Goal: Transaction & Acquisition: Purchase product/service

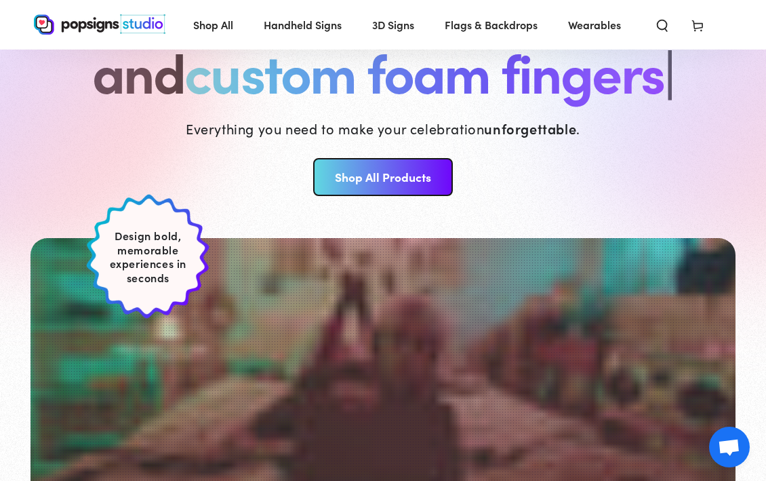
scroll to position [100, 0]
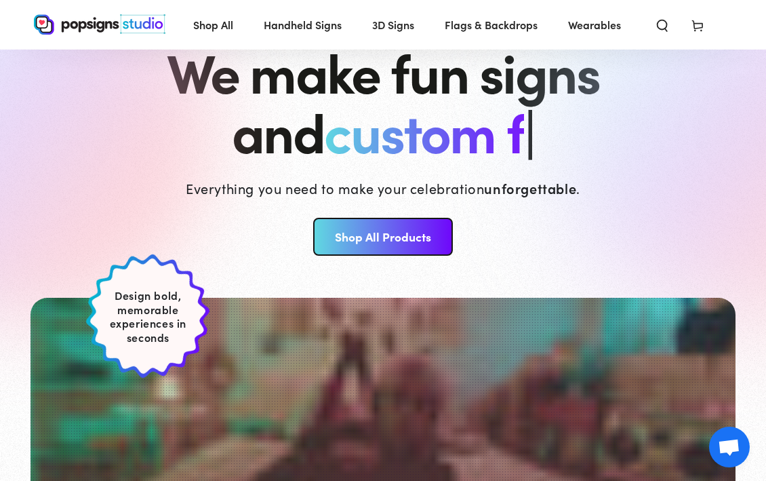
click at [395, 242] on link "Shop All Products" at bounding box center [382, 237] width 139 height 38
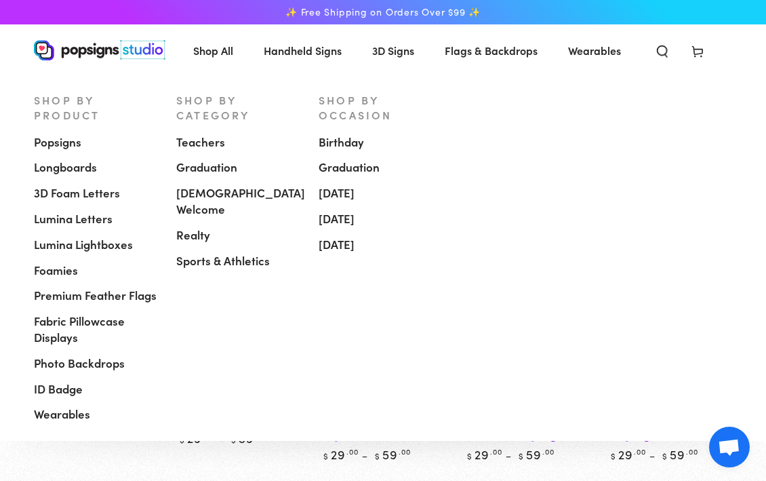
click at [198, 185] on span "[DEMOGRAPHIC_DATA] Welcome" at bounding box center [240, 201] width 129 height 33
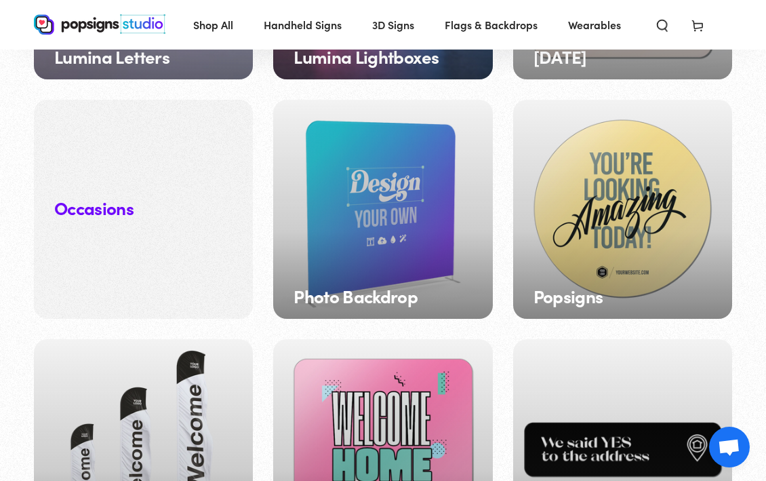
scroll to position [1028, 0]
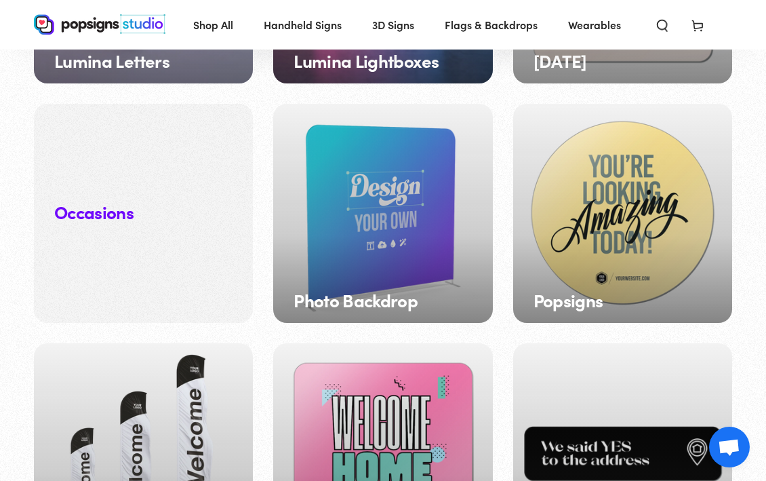
click at [609, 225] on div "Popsigns" at bounding box center [622, 213] width 219 height 219
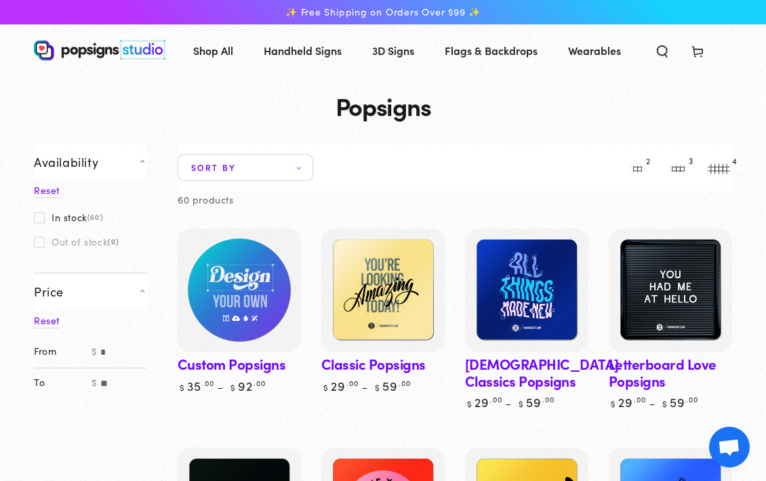
click at [257, 313] on img at bounding box center [239, 290] width 127 height 127
click at [237, 292] on img at bounding box center [239, 290] width 127 height 127
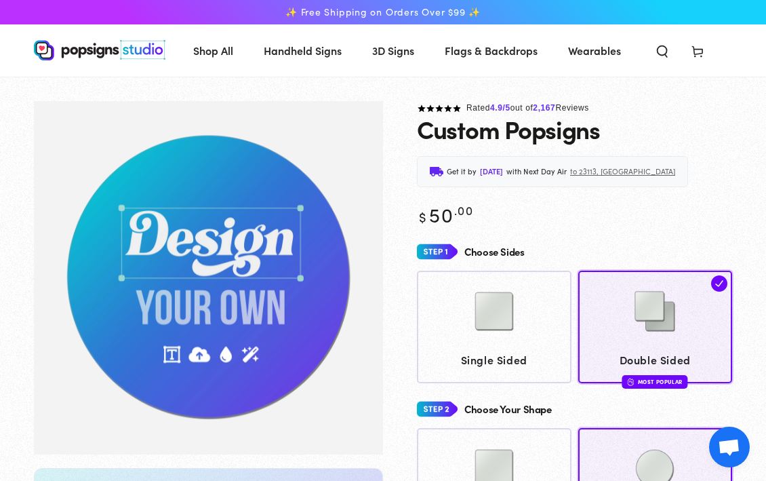
scroll to position [88, 0]
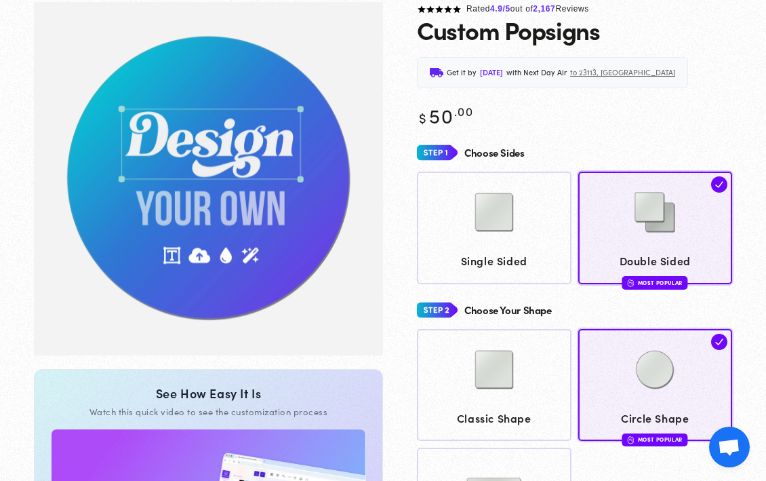
scroll to position [100, 0]
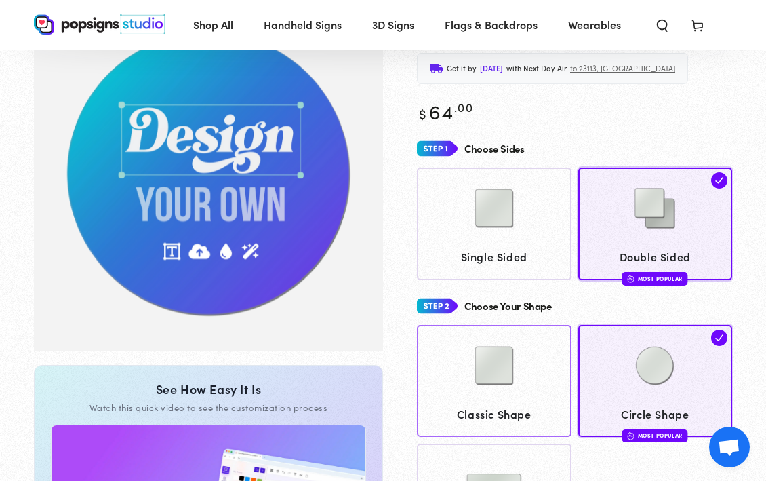
click at [490, 398] on link "Classic Shape" at bounding box center [494, 381] width 155 height 112
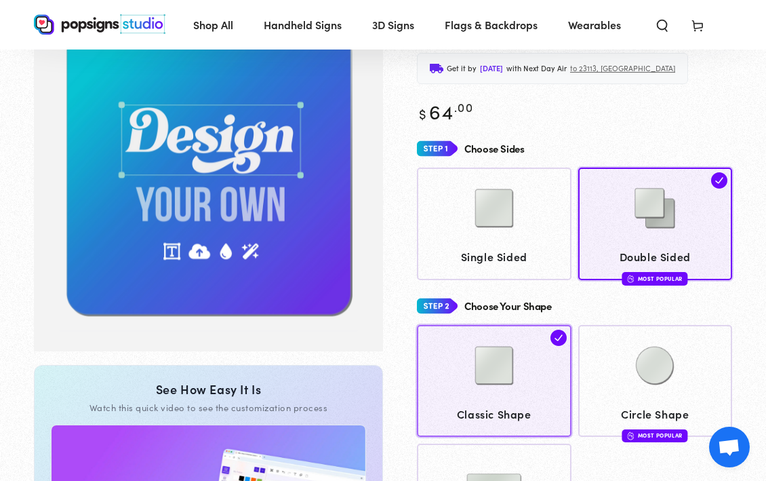
scroll to position [98, 0]
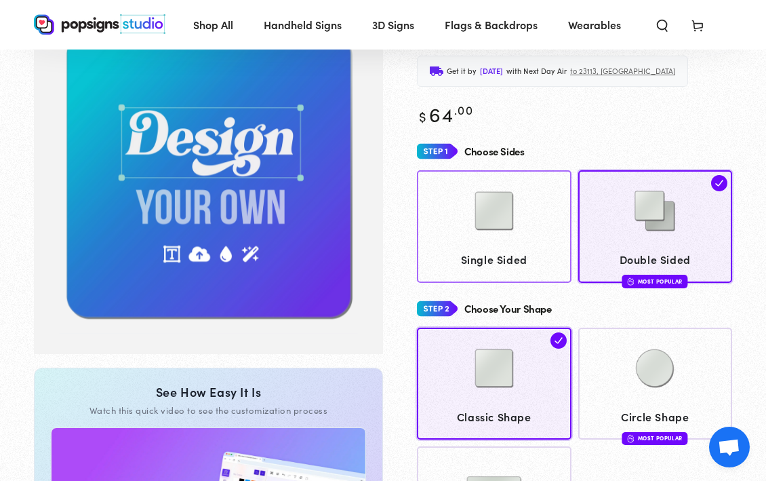
click at [485, 255] on span "Single Sided" at bounding box center [495, 259] width 142 height 20
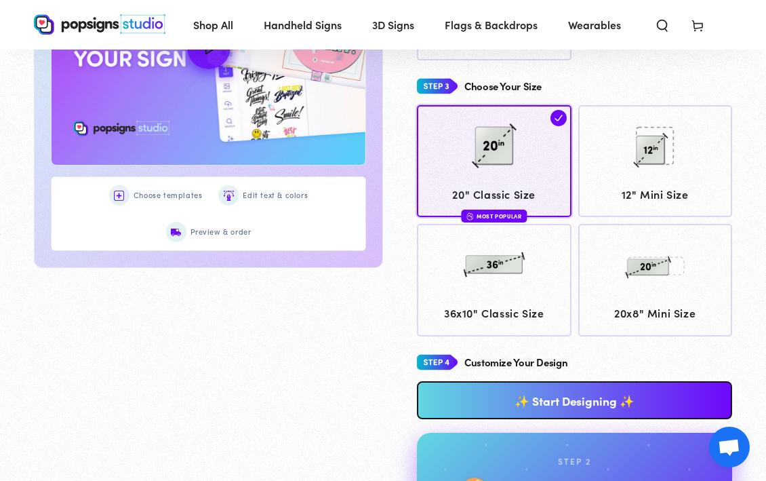
scroll to position [597, 0]
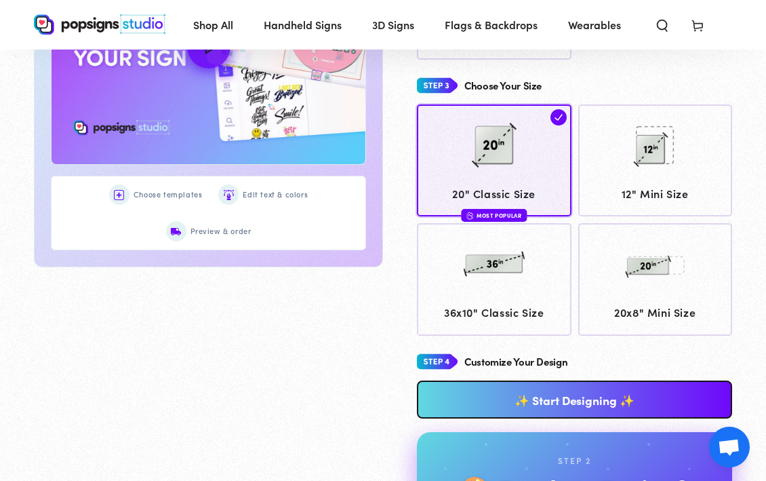
click at [515, 391] on link "✨ Start Designing ✨" at bounding box center [574, 399] width 315 height 38
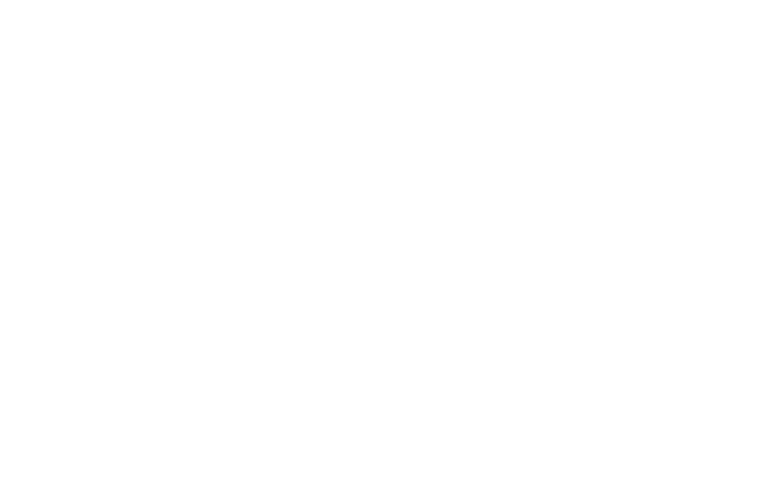
scroll to position [0, 0]
type textarea "An ancient tree with a door leading to a magical world"
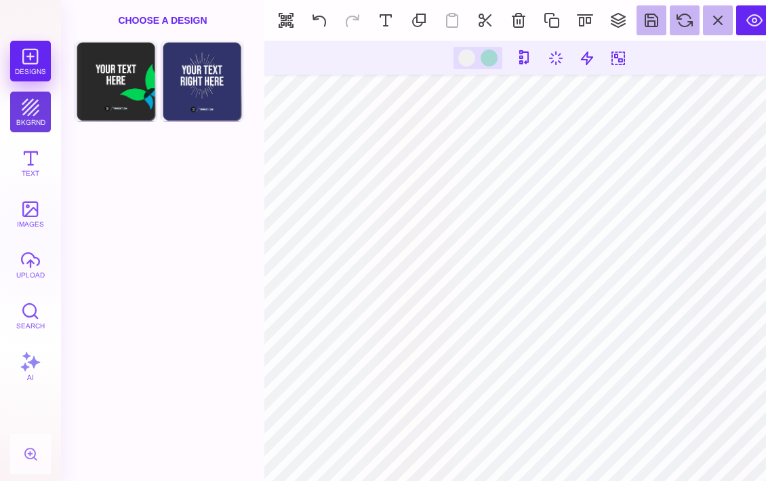
click at [38, 110] on button "bkgrnd" at bounding box center [30, 112] width 41 height 41
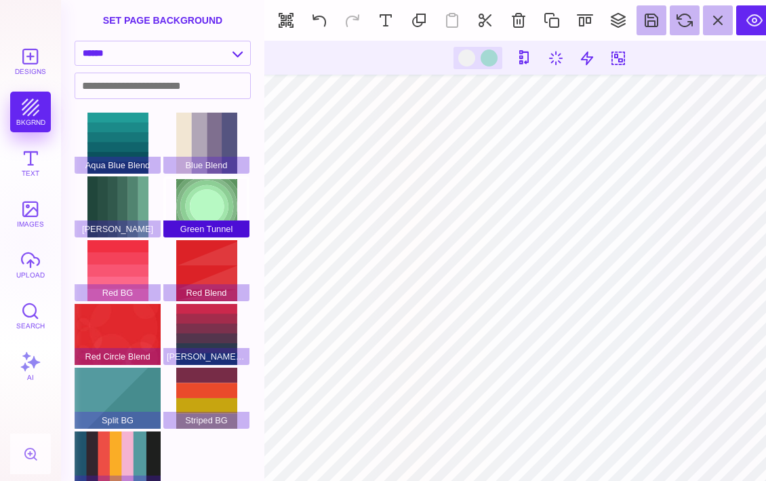
click at [207, 206] on div "Green Tunnel" at bounding box center [206, 206] width 86 height 61
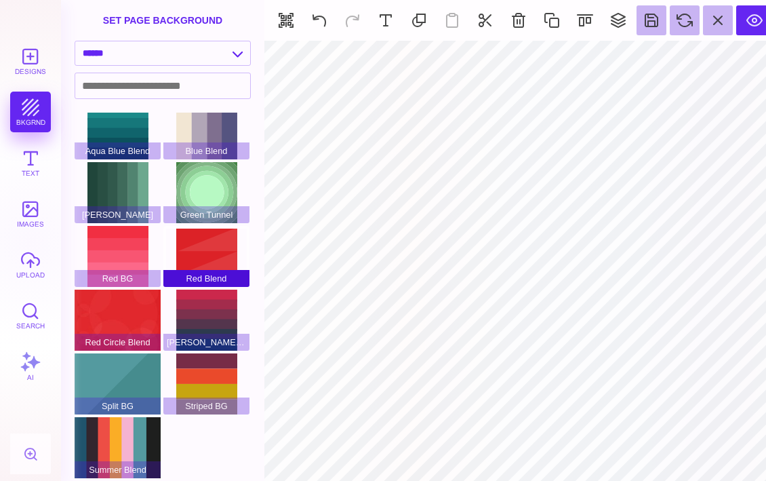
scroll to position [15, 0]
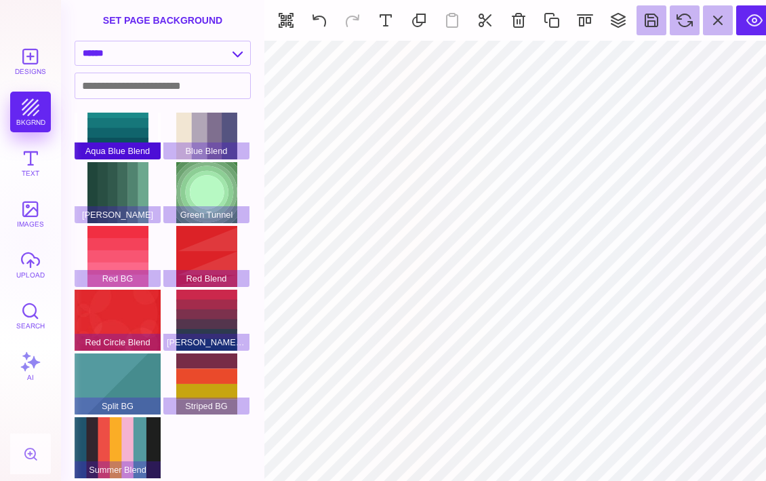
click at [129, 133] on div "Aqua Blue Blend" at bounding box center [118, 128] width 86 height 61
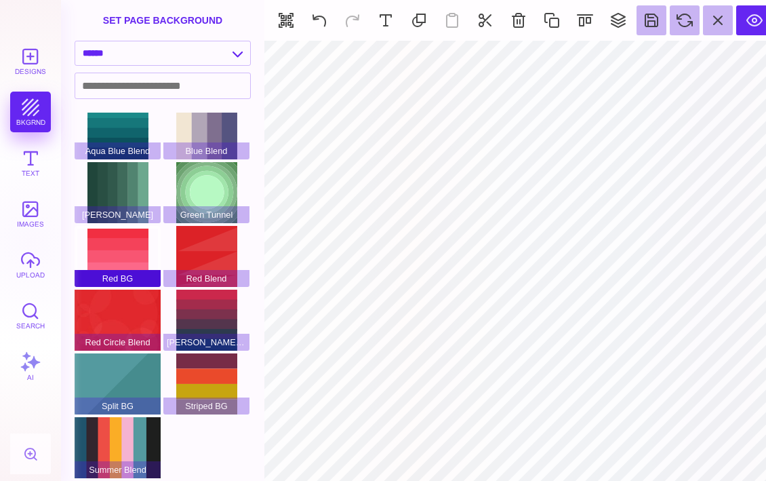
click at [111, 240] on div "Red BG" at bounding box center [118, 256] width 86 height 61
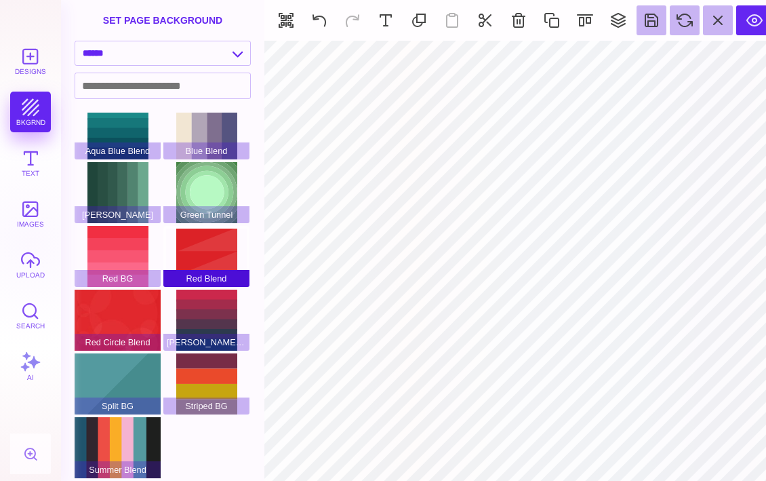
click at [190, 241] on div "Red Blend" at bounding box center [206, 256] width 86 height 61
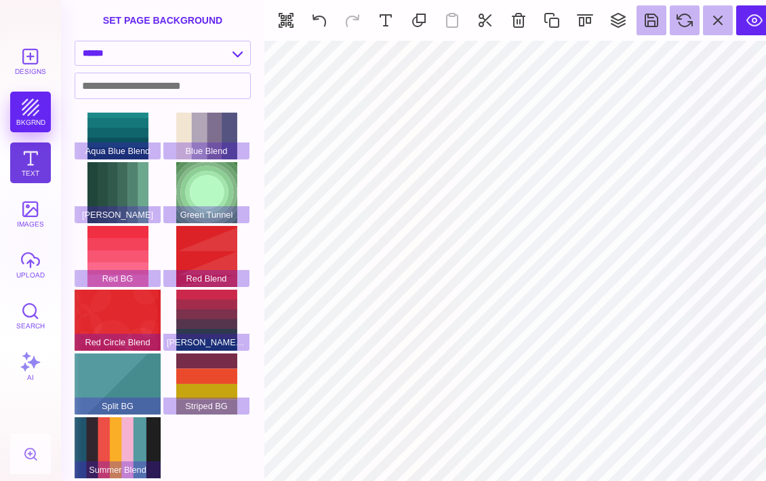
click at [20, 169] on button "Text" at bounding box center [30, 162] width 41 height 41
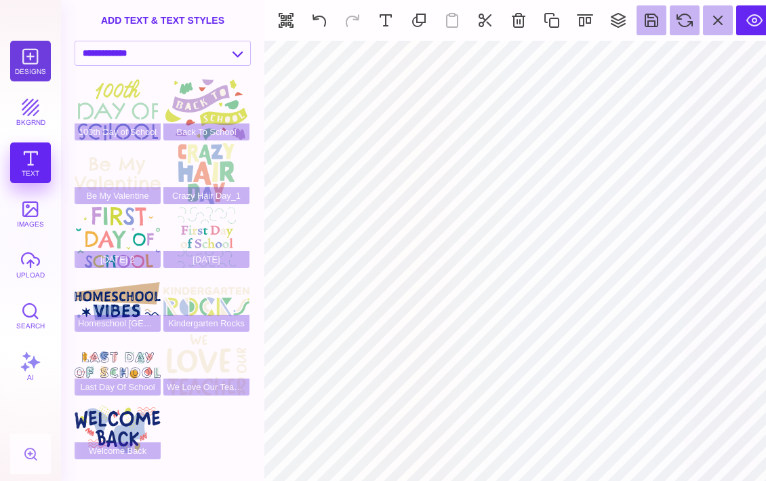
click at [35, 62] on button "Designs" at bounding box center [30, 61] width 41 height 41
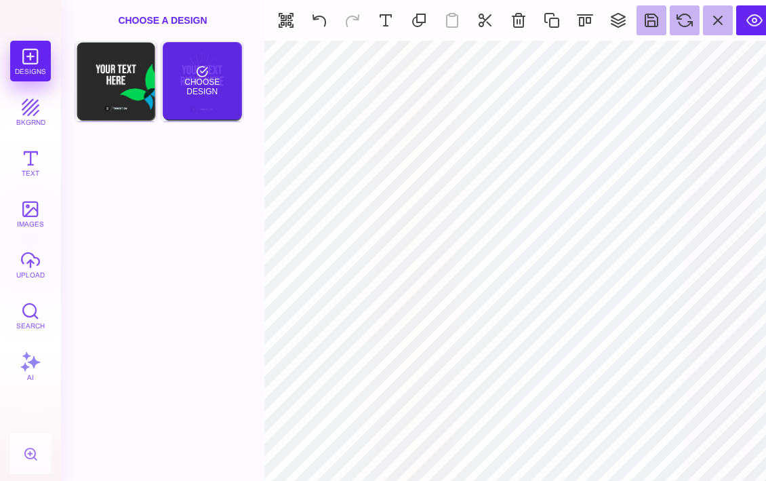
click at [197, 108] on div "Choose Design" at bounding box center [202, 80] width 79 height 77
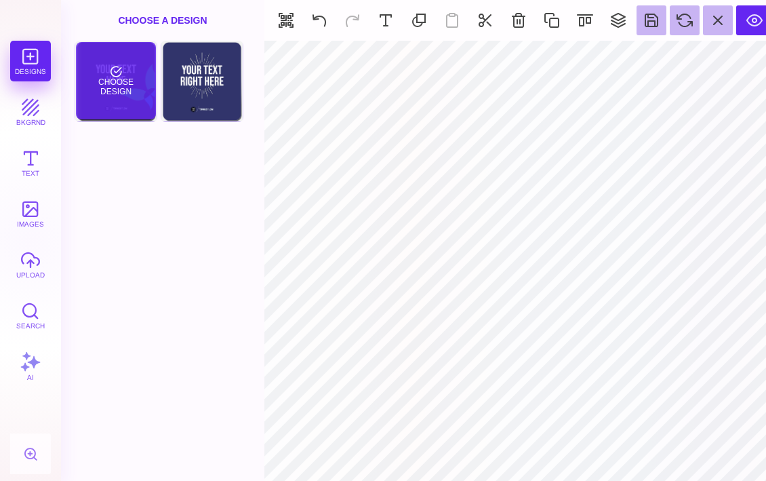
click at [125, 84] on div "Choose Design" at bounding box center [115, 80] width 79 height 77
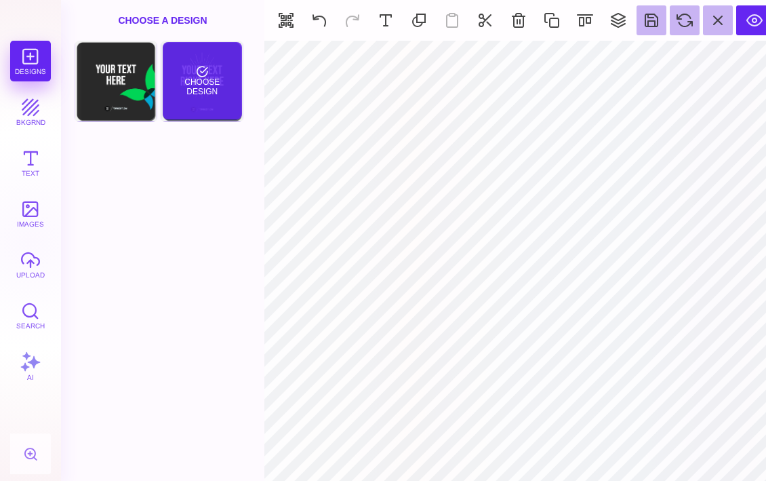
type input "#FFFFFF"
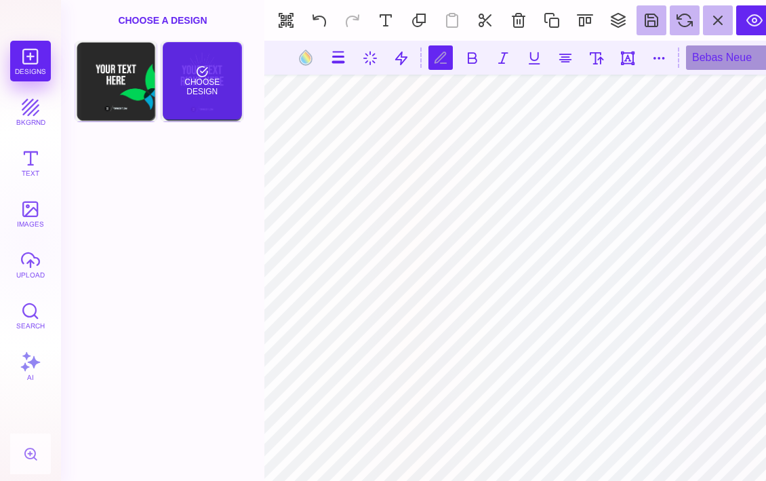
scroll to position [0, 3]
type textarea "**********"
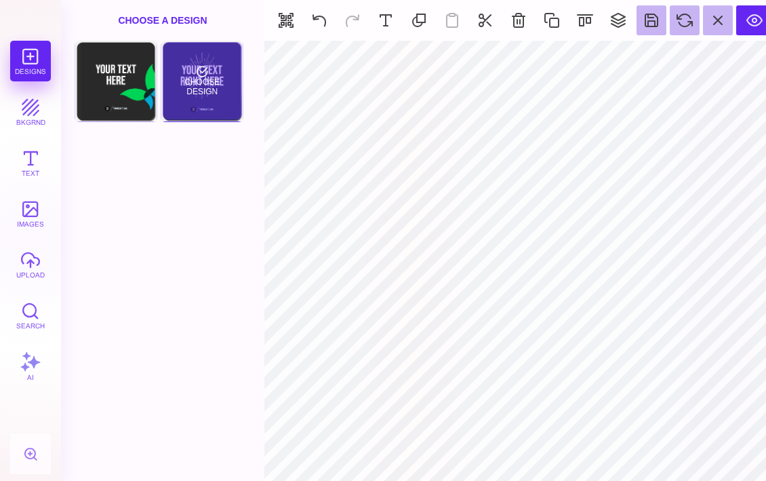
type input "#29292A"
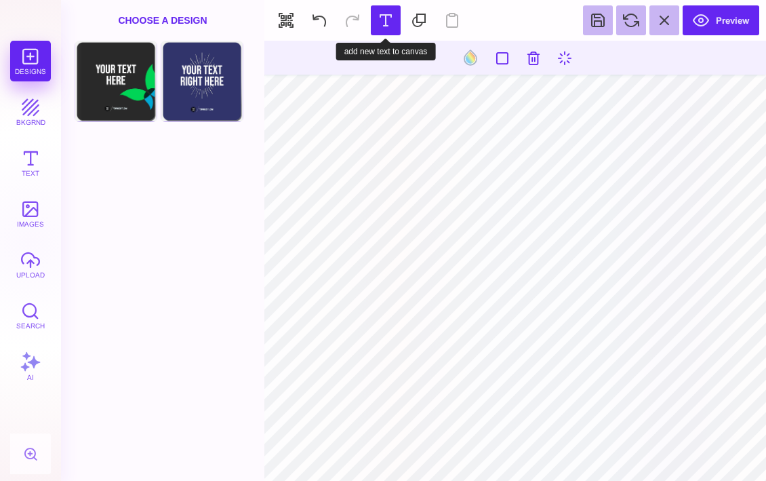
click at [382, 24] on button at bounding box center [386, 20] width 30 height 30
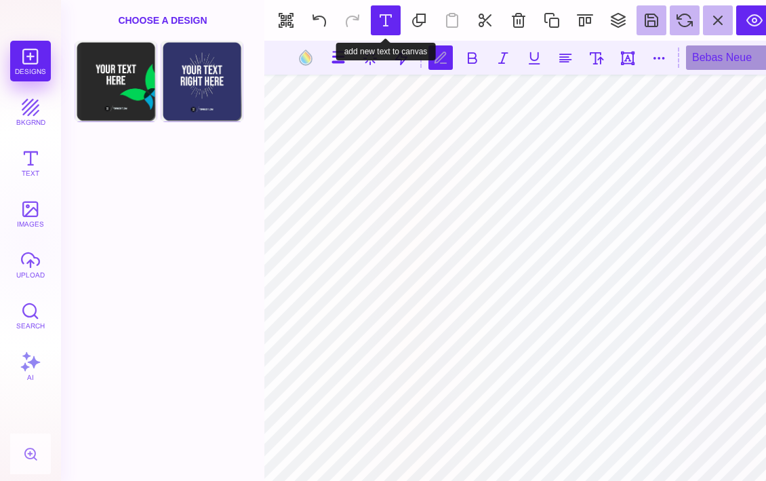
scroll to position [0, 5]
type textarea "**********"
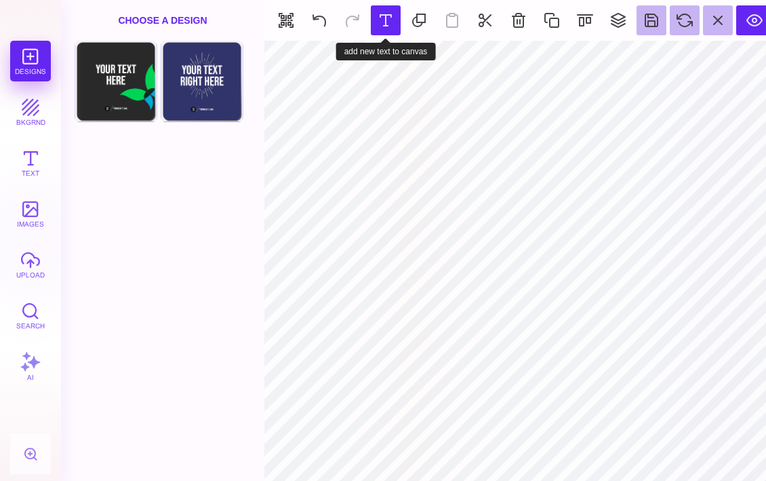
type input "#000000"
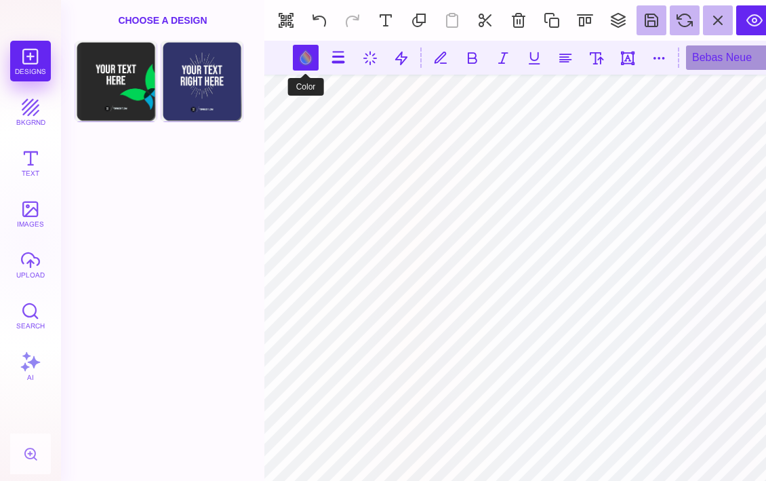
click at [298, 57] on button at bounding box center [306, 58] width 26 height 26
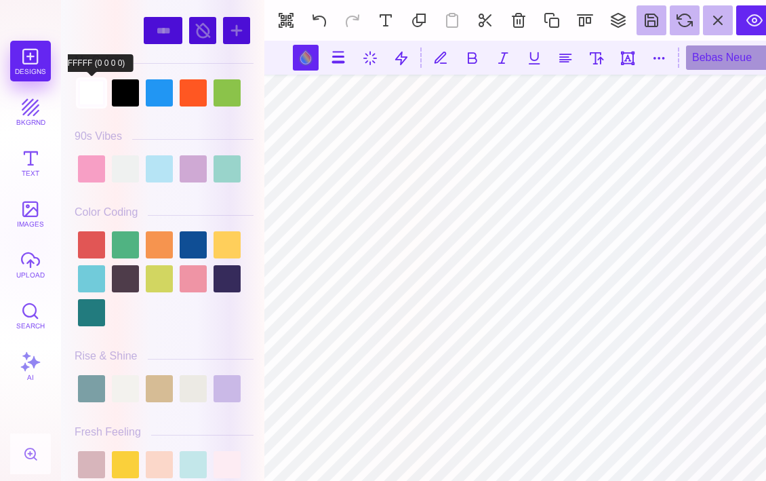
click at [81, 96] on div at bounding box center [91, 92] width 27 height 27
type input "#FFFFFF"
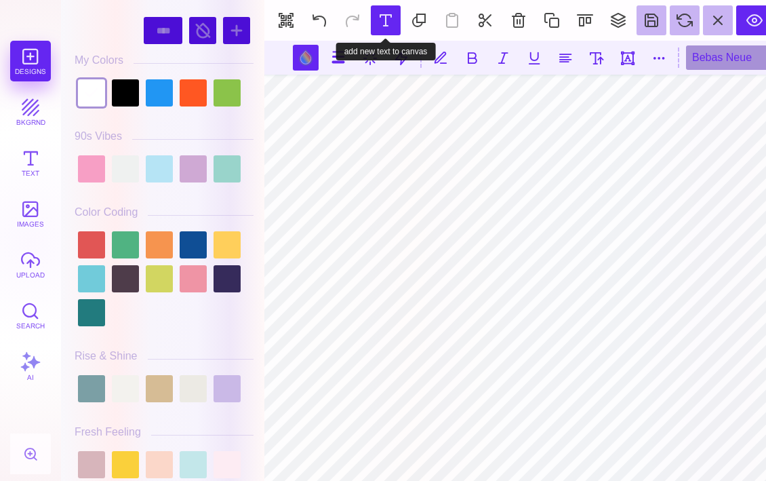
click at [382, 21] on button at bounding box center [386, 20] width 30 height 30
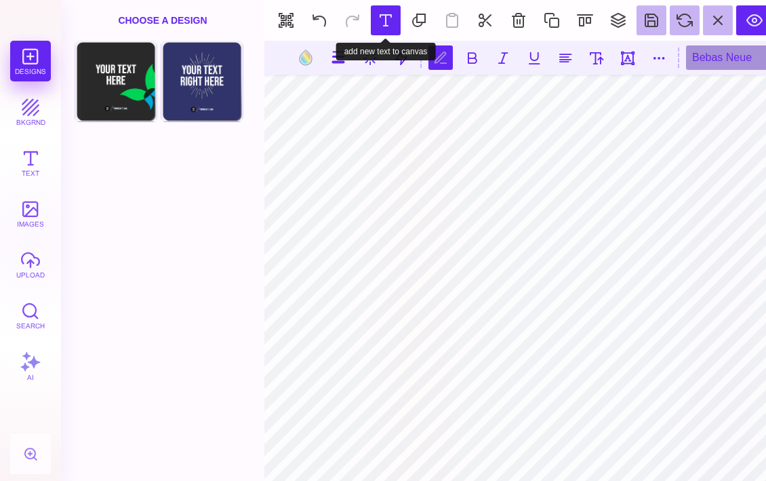
type textarea "**********"
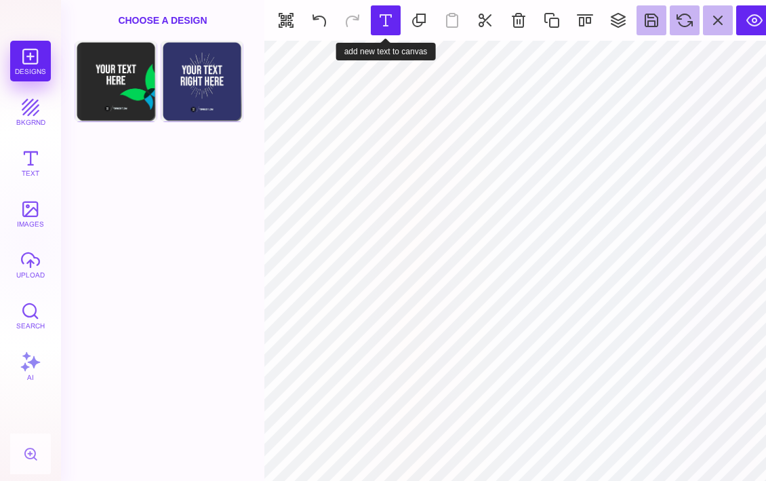
type input "#000000"
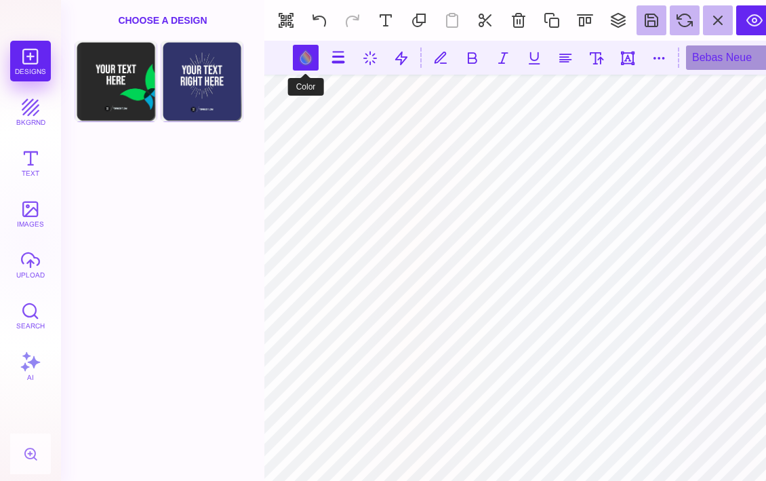
click at [303, 54] on button at bounding box center [306, 58] width 26 height 26
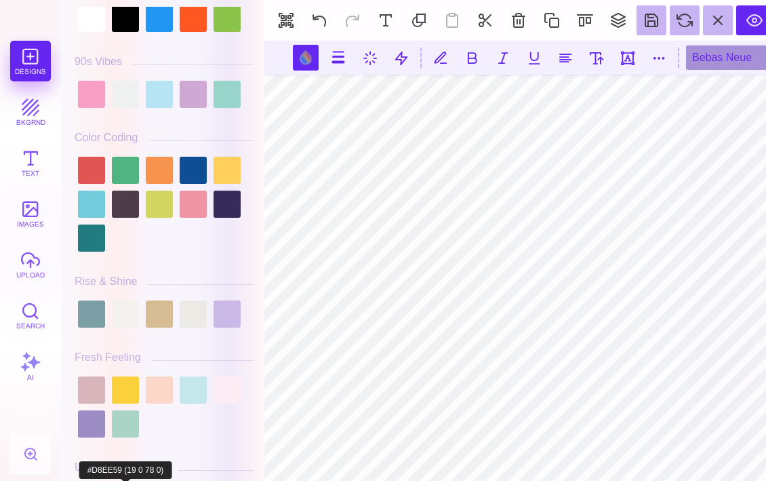
scroll to position [71, 0]
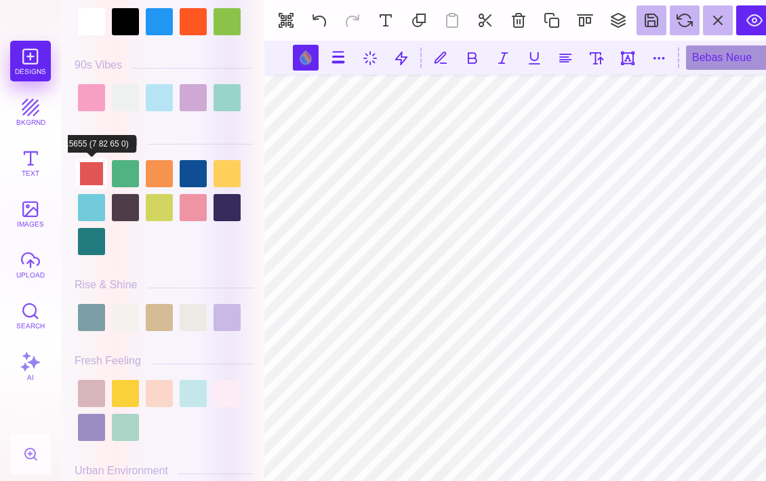
click at [103, 169] on div at bounding box center [91, 173] width 27 height 27
type input "#E15655"
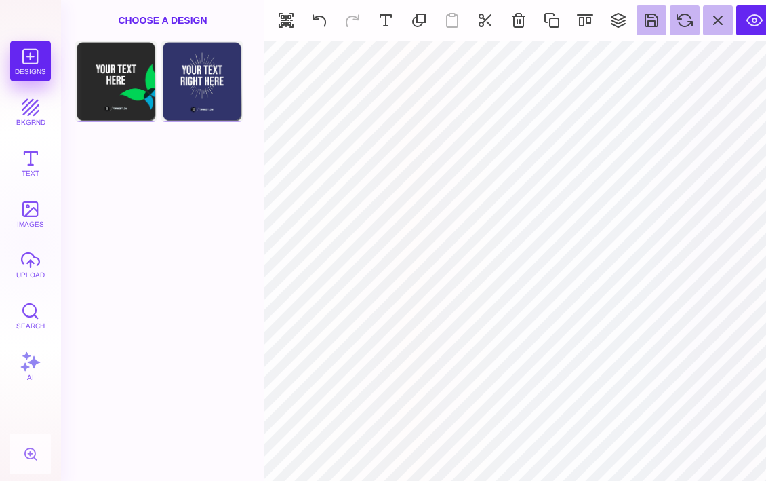
type input "#29292A"
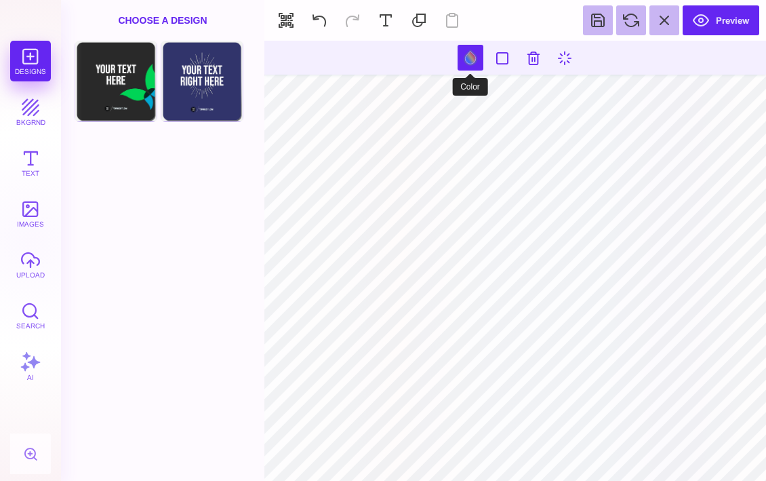
click at [468, 54] on button at bounding box center [471, 58] width 26 height 26
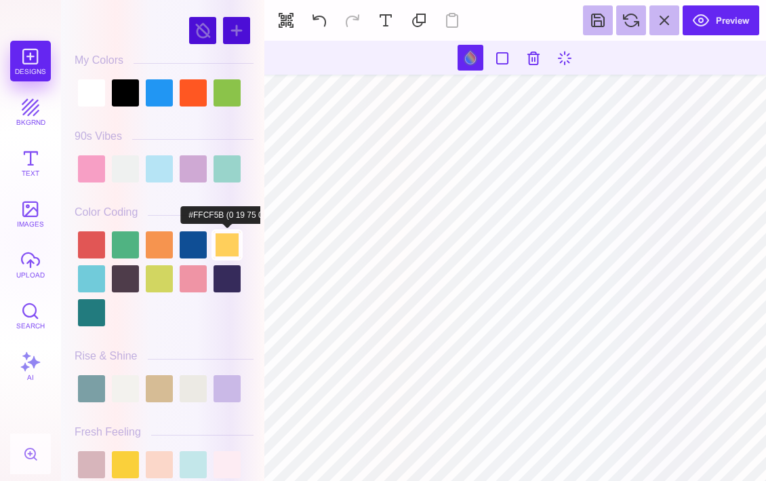
click at [223, 240] on div at bounding box center [227, 244] width 27 height 27
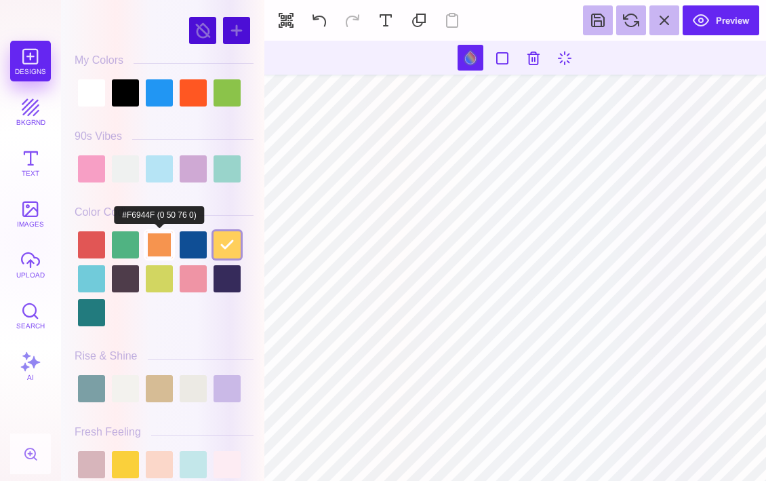
click at [167, 236] on div at bounding box center [159, 244] width 27 height 27
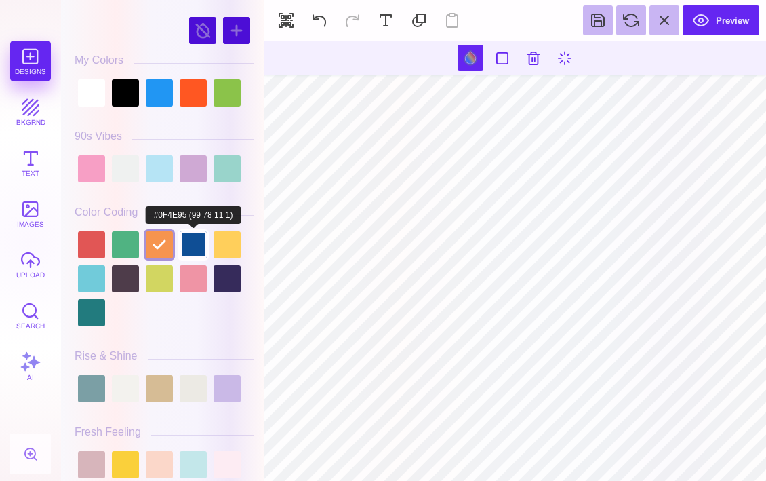
type input "#FFFFFF"
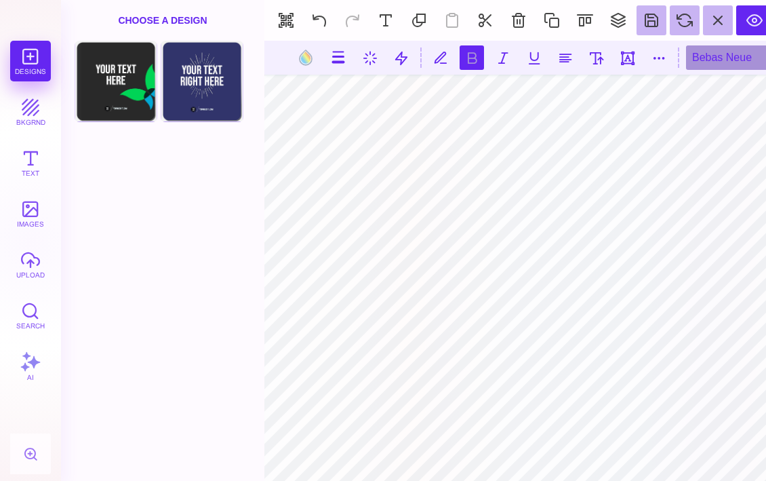
click at [467, 62] on button at bounding box center [472, 57] width 24 height 24
click at [471, 60] on button at bounding box center [472, 57] width 24 height 24
click at [403, 54] on button at bounding box center [401, 57] width 24 height 24
type input "*"
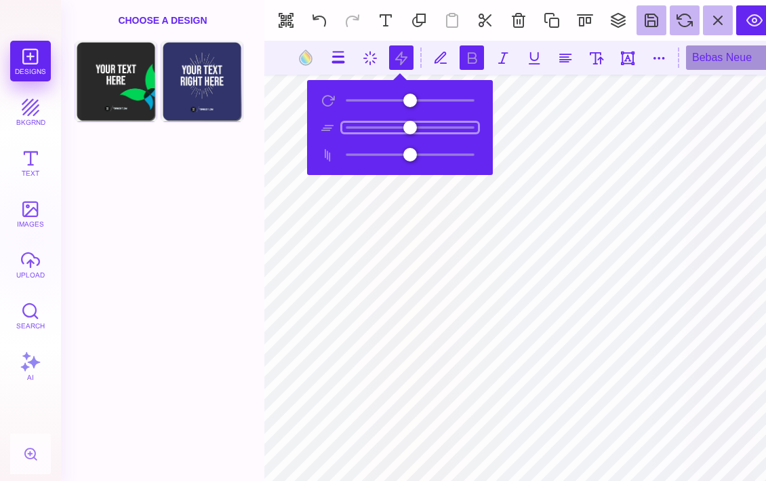
type input "*"
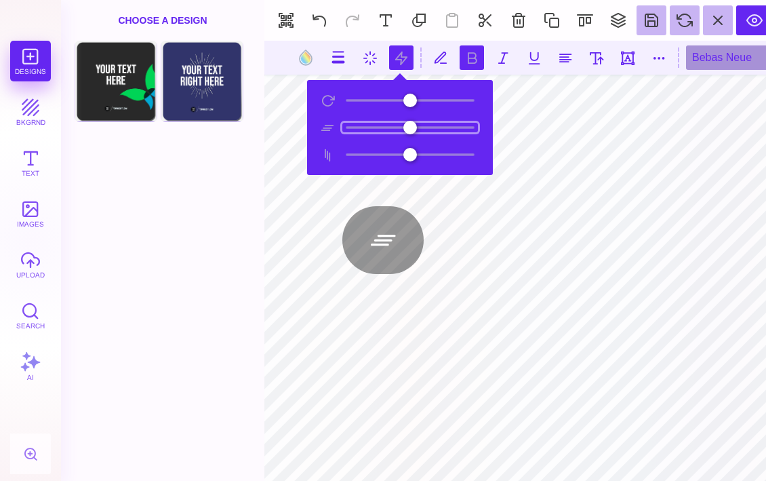
click at [409, 132] on input "range" at bounding box center [410, 127] width 136 height 9
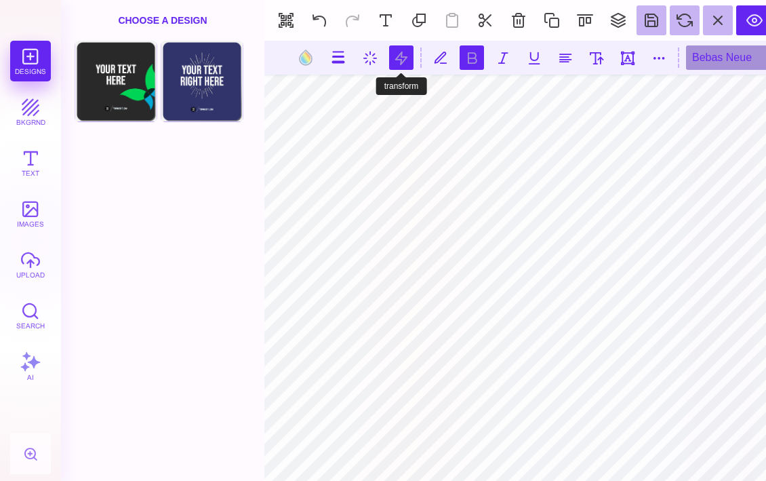
click at [402, 62] on button at bounding box center [401, 57] width 24 height 24
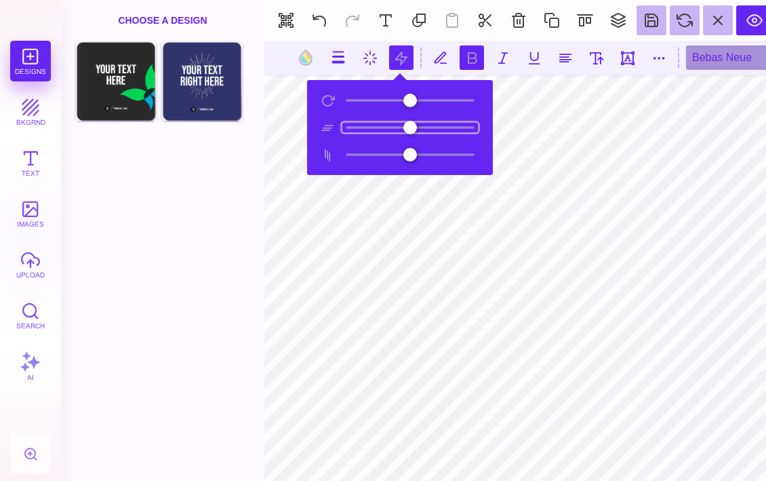
drag, startPoint x: 405, startPoint y: 127, endPoint x: 390, endPoint y: 132, distance: 15.0
type input "***"
click at [390, 132] on input "range" at bounding box center [410, 127] width 136 height 9
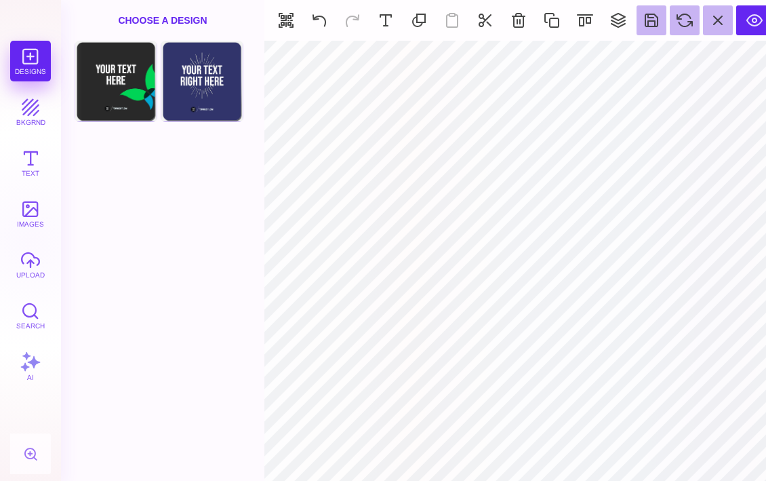
type input "#E15655"
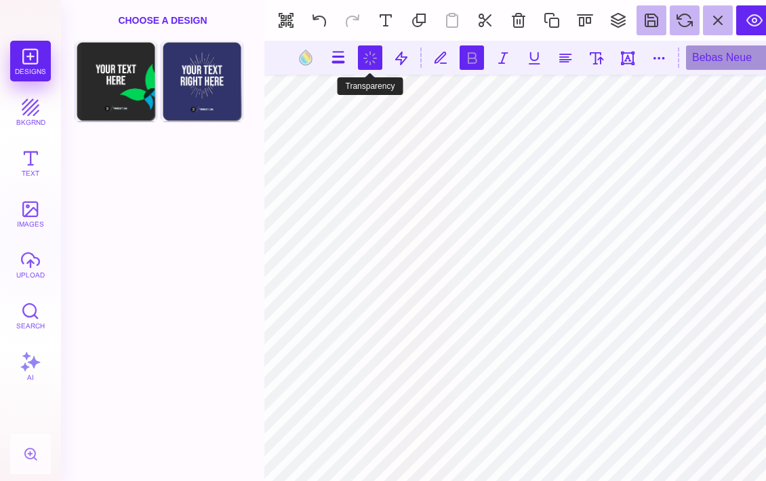
click at [371, 59] on button at bounding box center [370, 57] width 24 height 24
type input "*"
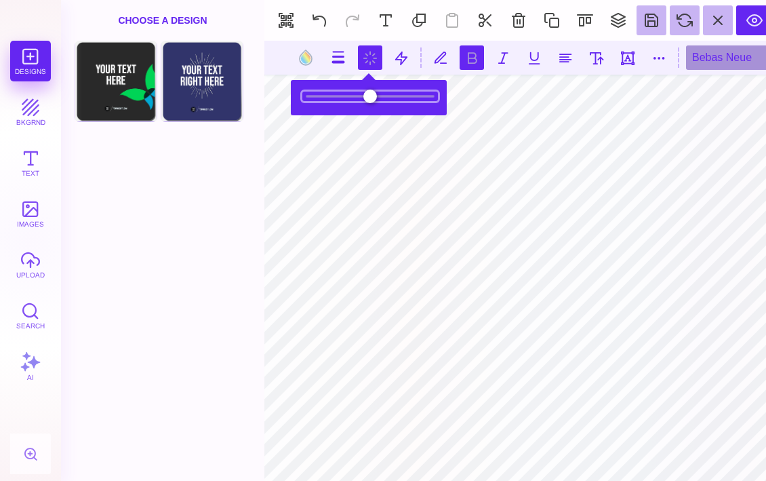
type input "*"
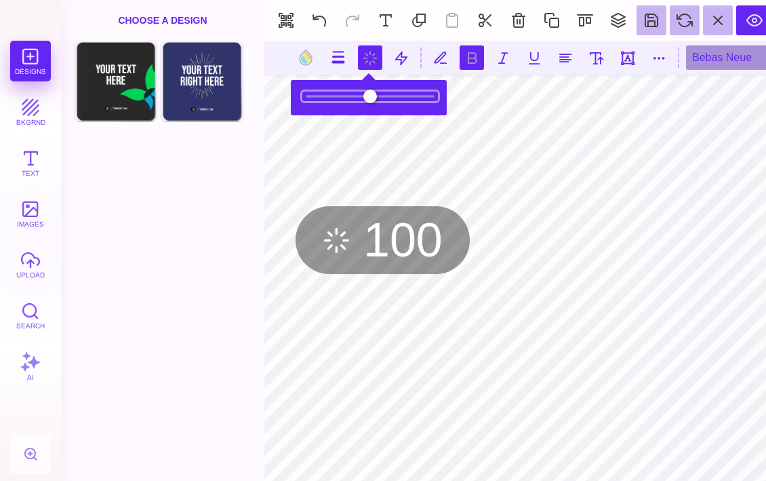
drag, startPoint x: 423, startPoint y: 96, endPoint x: 502, endPoint y: 115, distance: 81.4
click at [502, 115] on body "Designs bkgrnd Text images upload Search AI set page background" at bounding box center [383, 240] width 766 height 481
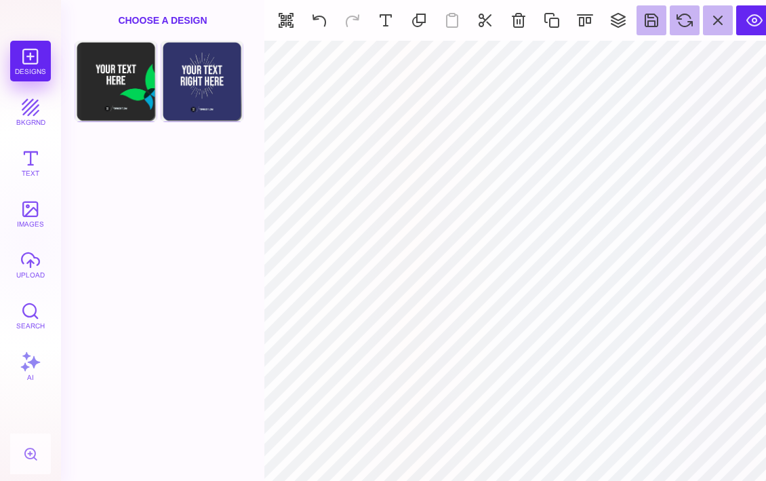
type input "#F6944F"
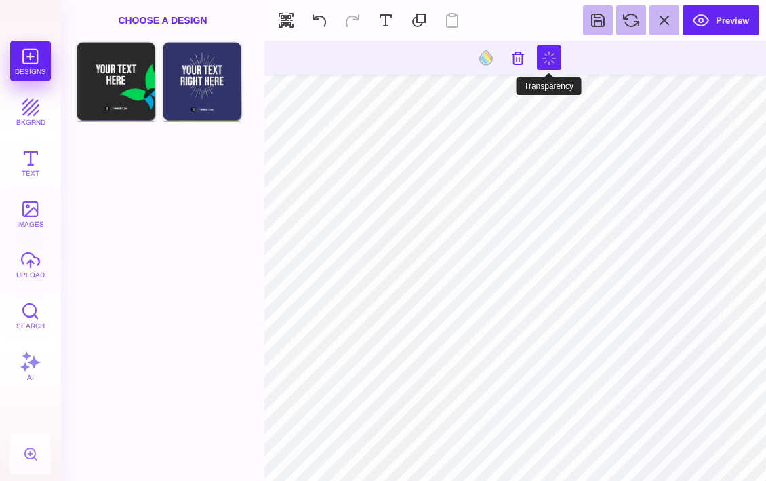
click at [548, 60] on button at bounding box center [549, 57] width 24 height 24
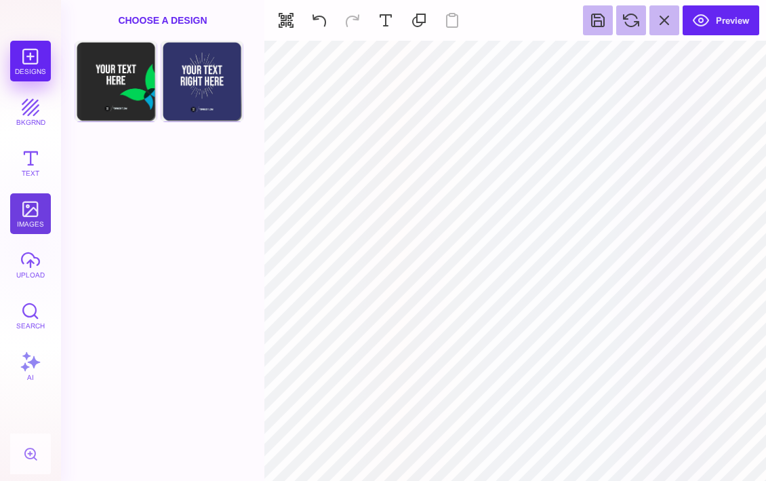
click at [26, 207] on button "images" at bounding box center [30, 213] width 41 height 41
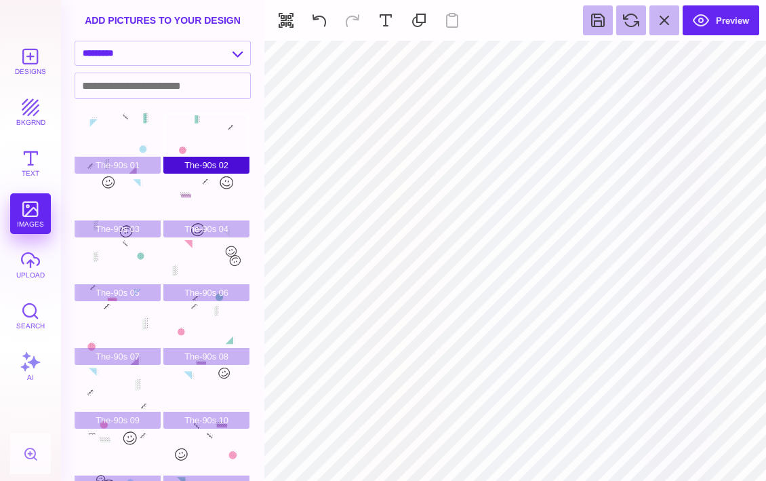
scroll to position [0, 0]
select select "**********"
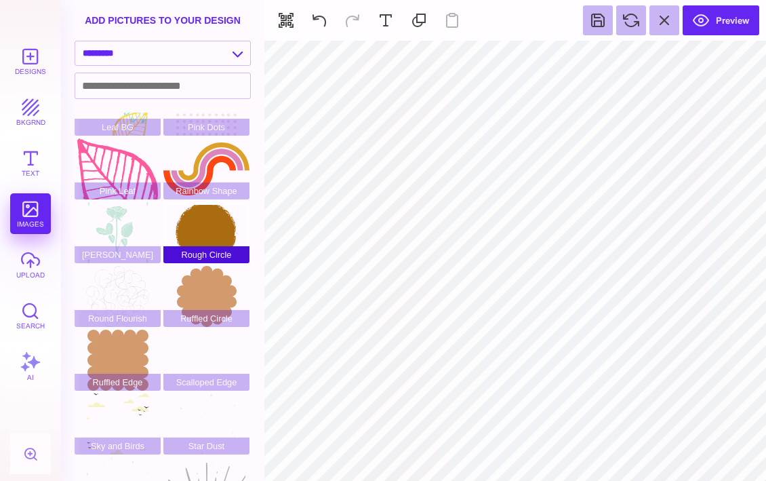
scroll to position [35, 0]
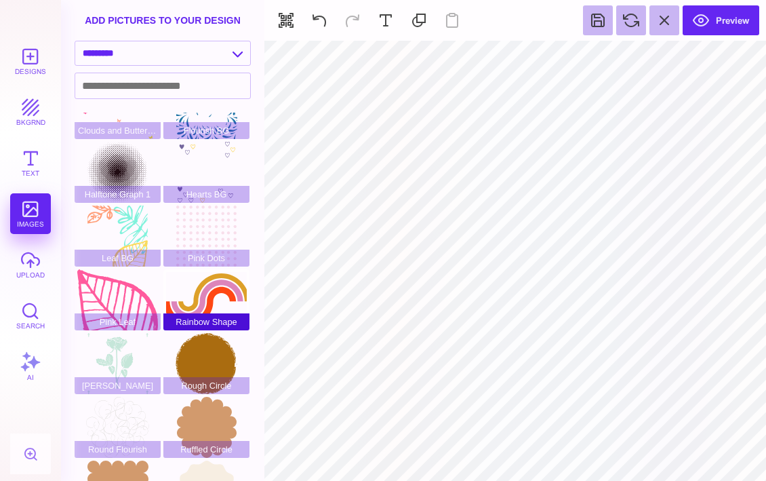
click at [196, 292] on div "Rainbow Shape" at bounding box center [206, 299] width 86 height 61
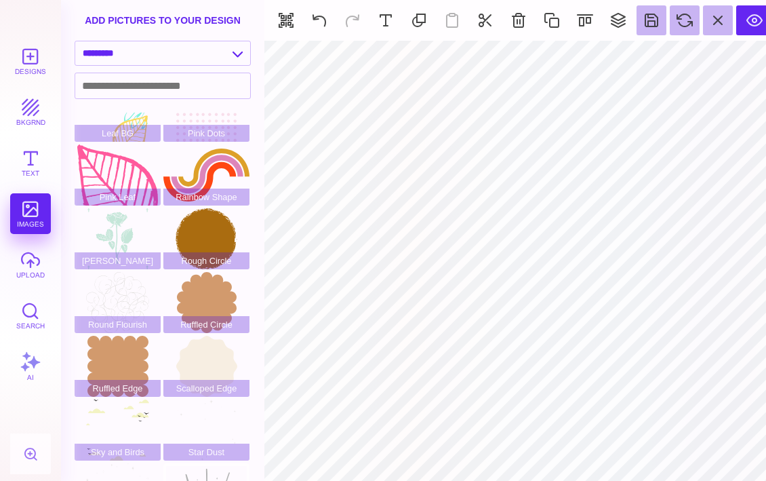
scroll to position [114, 0]
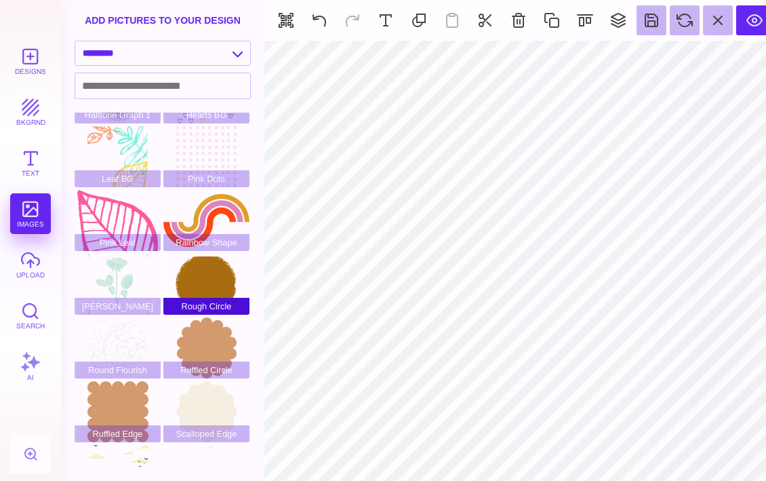
click at [214, 281] on div "Rough Circle" at bounding box center [206, 284] width 86 height 61
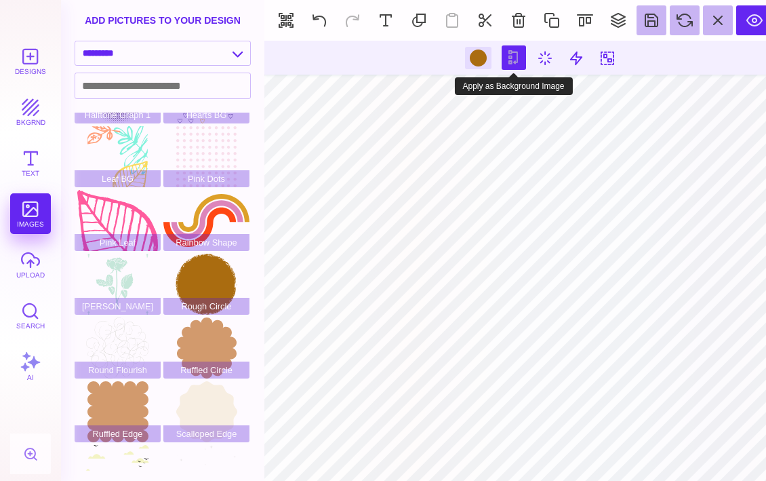
click at [515, 58] on button at bounding box center [514, 57] width 24 height 24
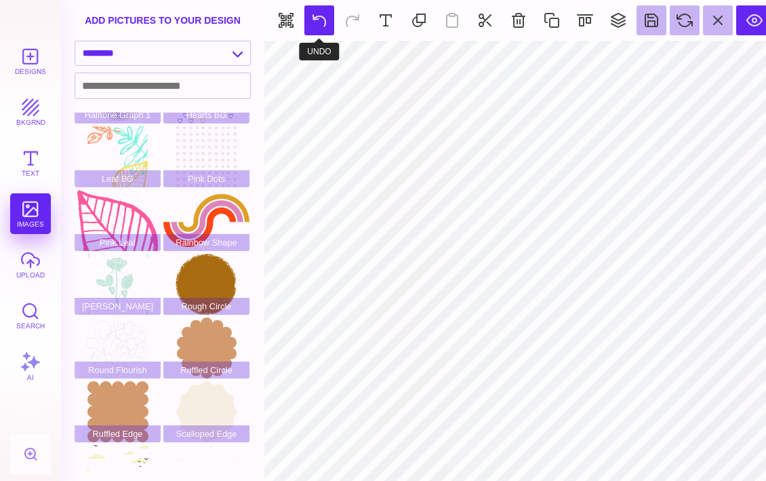
click at [323, 15] on button at bounding box center [319, 20] width 30 height 30
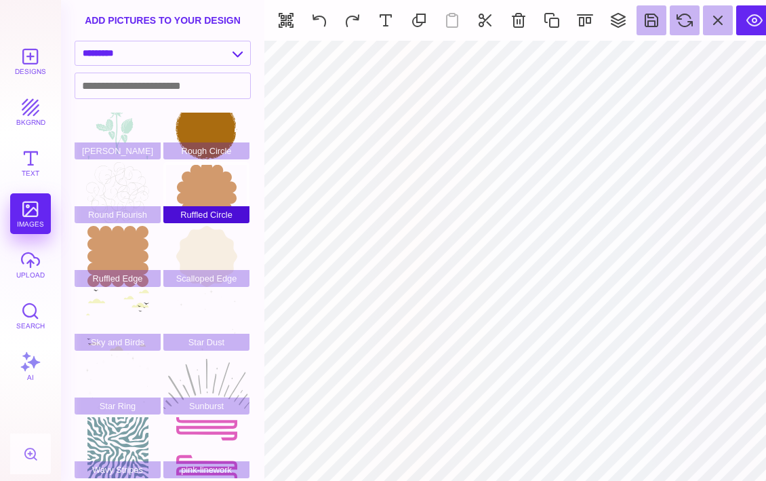
scroll to position [270, 0]
click at [190, 384] on div "Sunburst" at bounding box center [206, 383] width 86 height 61
type input "#B3B4B4"
